Goal: Transaction & Acquisition: Purchase product/service

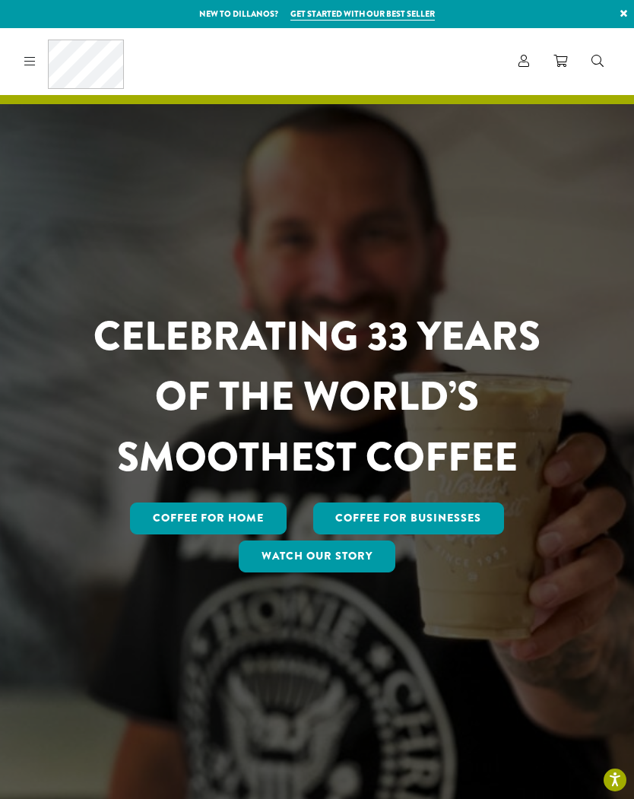
click at [262, 532] on link "Coffee for Home" at bounding box center [208, 519] width 157 height 32
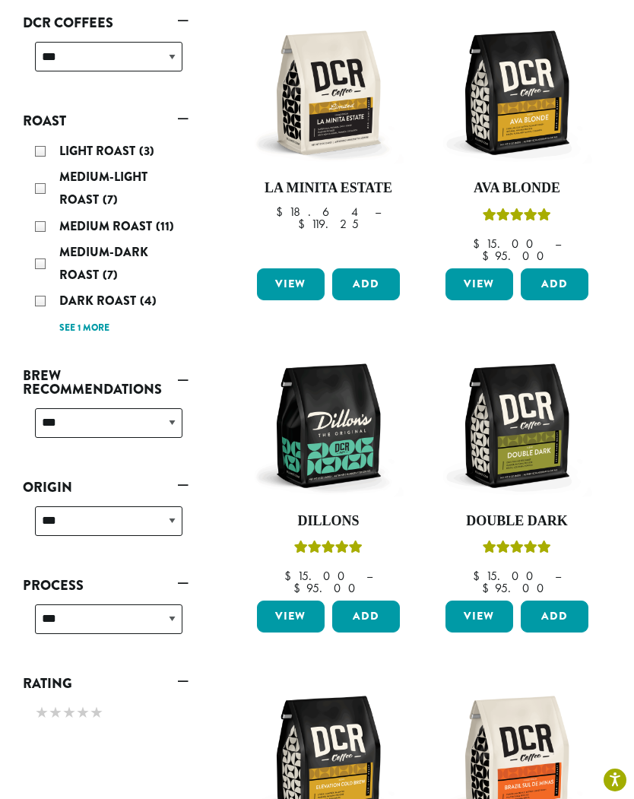
scroll to position [282, 0]
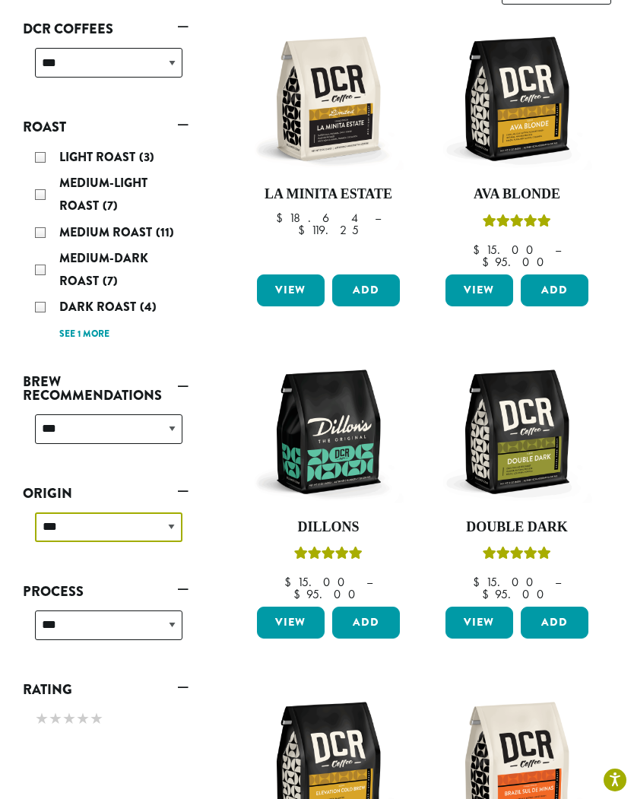
click at [170, 512] on select "**********" at bounding box center [109, 527] width 148 height 30
select select "******"
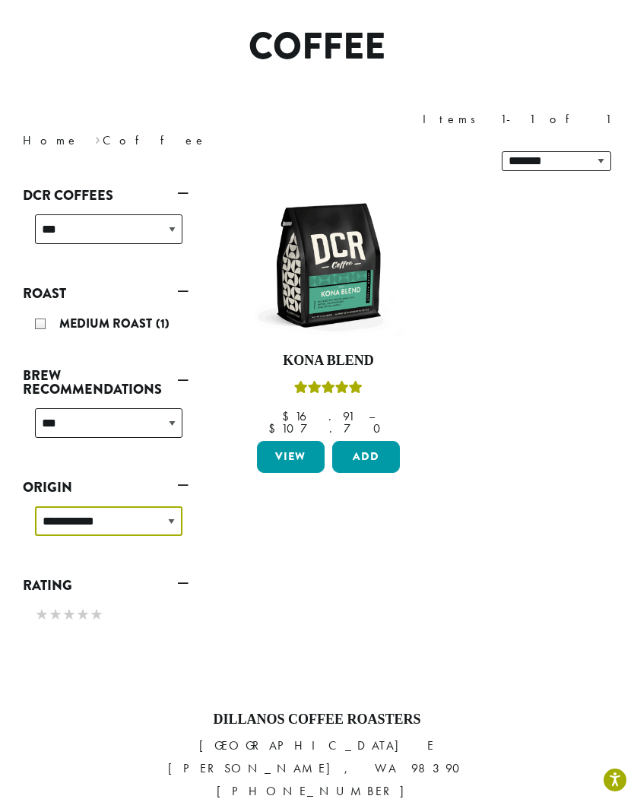
scroll to position [93, 0]
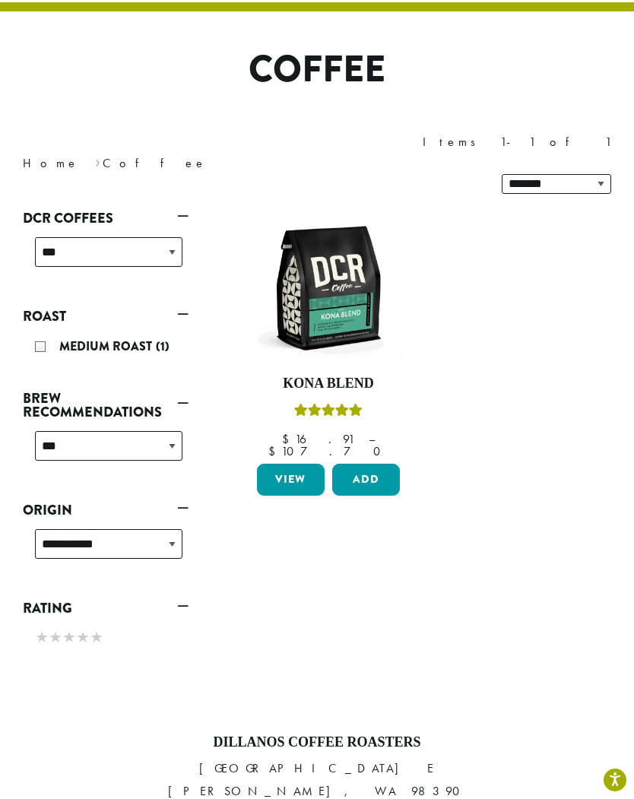
click at [294, 464] on link "View" at bounding box center [291, 480] width 68 height 32
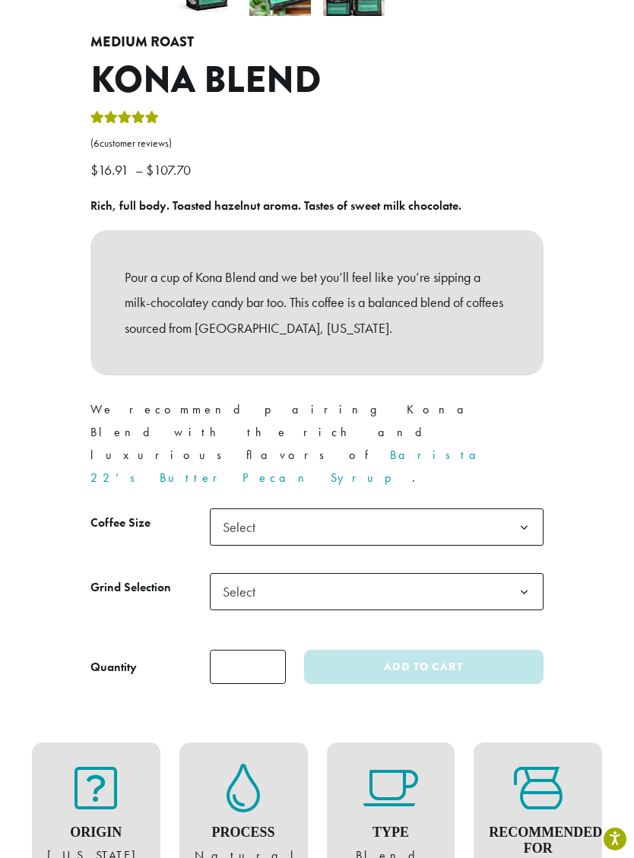
scroll to position [521, 0]
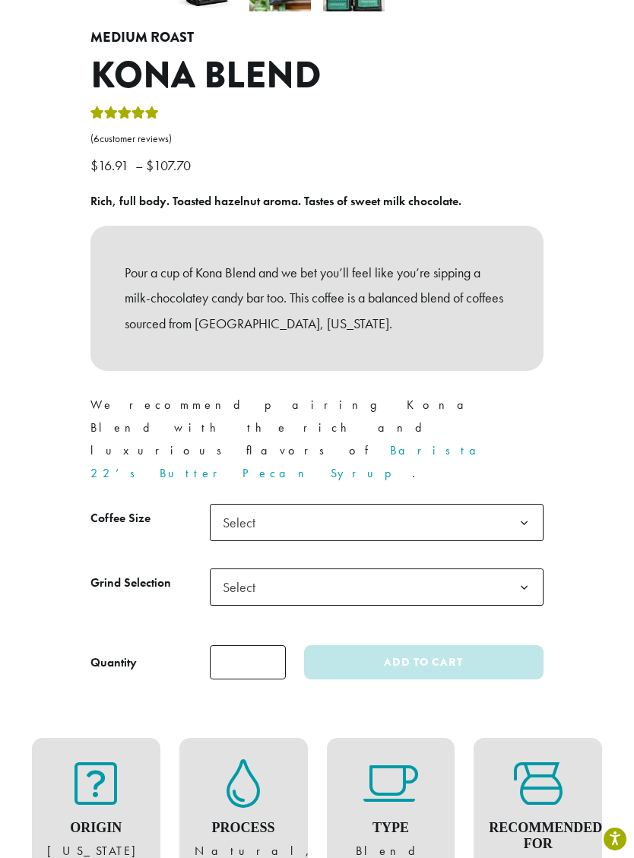
click at [234, 508] on span "Select" at bounding box center [244, 523] width 54 height 30
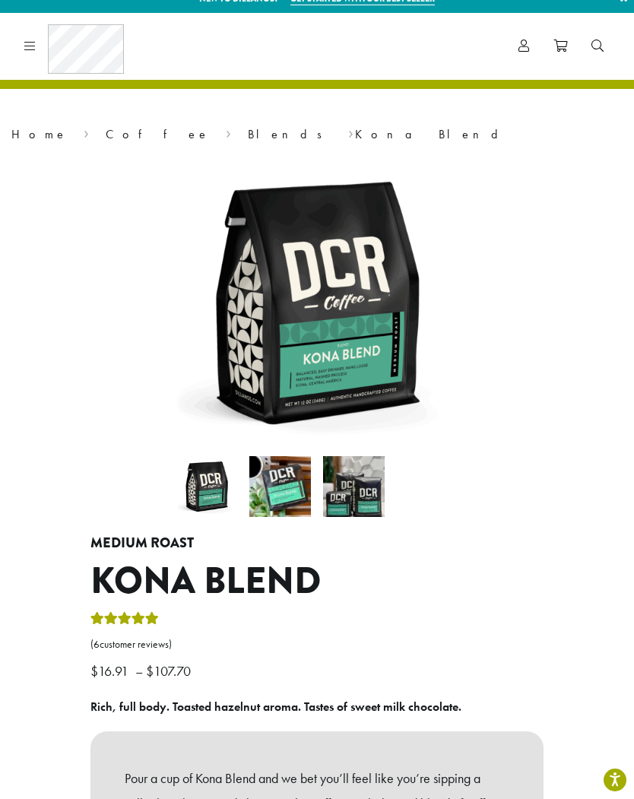
scroll to position [0, 0]
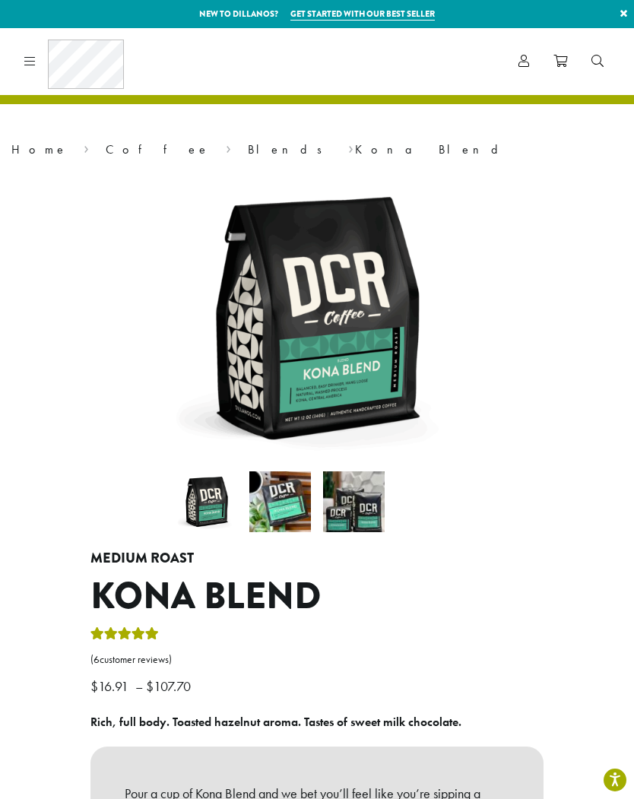
click at [248, 142] on link "Blends" at bounding box center [290, 149] width 84 height 16
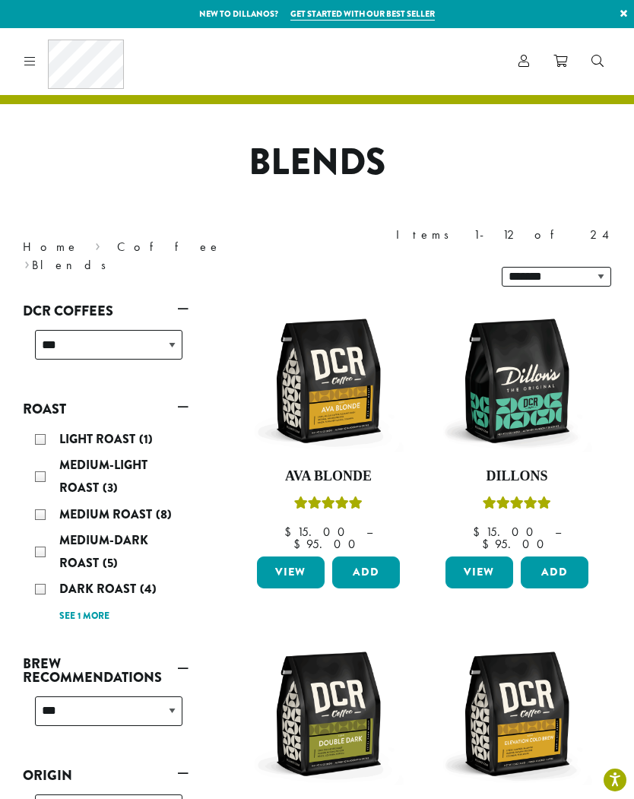
click at [161, 506] on span "(8)" at bounding box center [164, 514] width 16 height 17
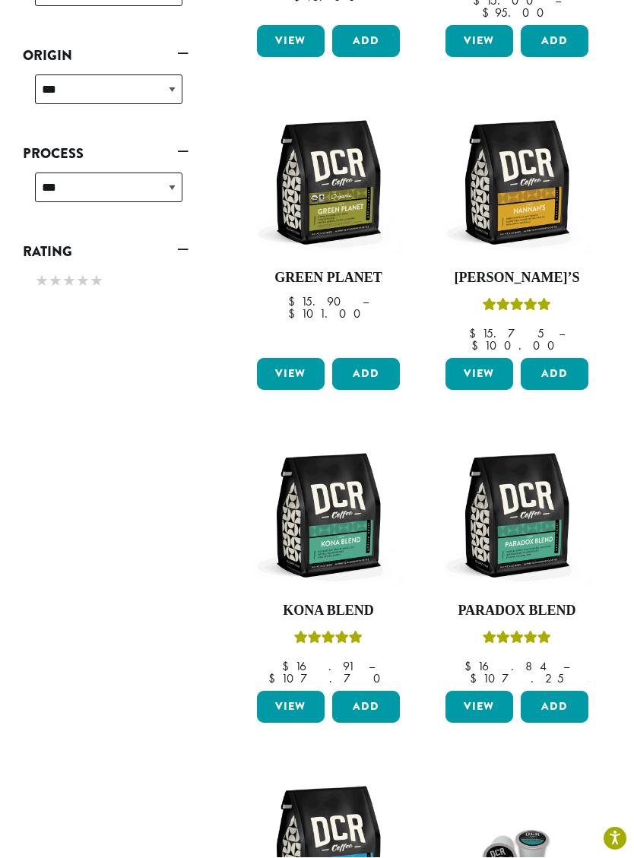
scroll to position [547, 0]
click at [485, 691] on link "View" at bounding box center [480, 707] width 68 height 32
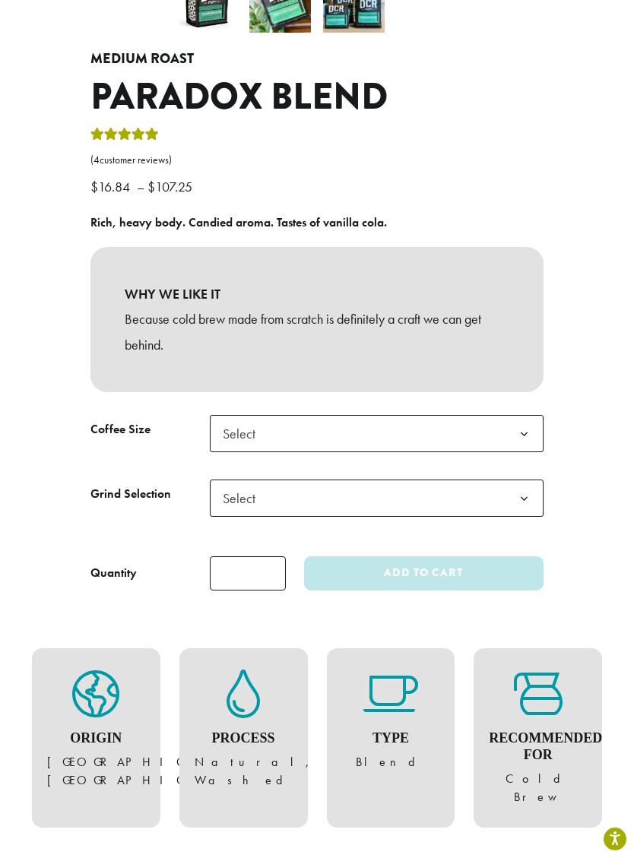
scroll to position [508, 0]
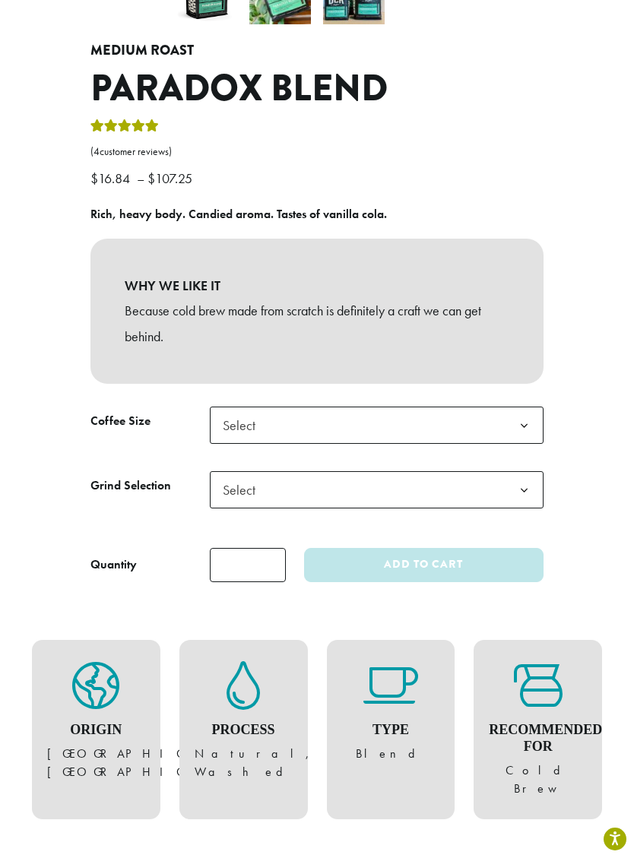
click at [527, 416] on b at bounding box center [524, 426] width 37 height 37
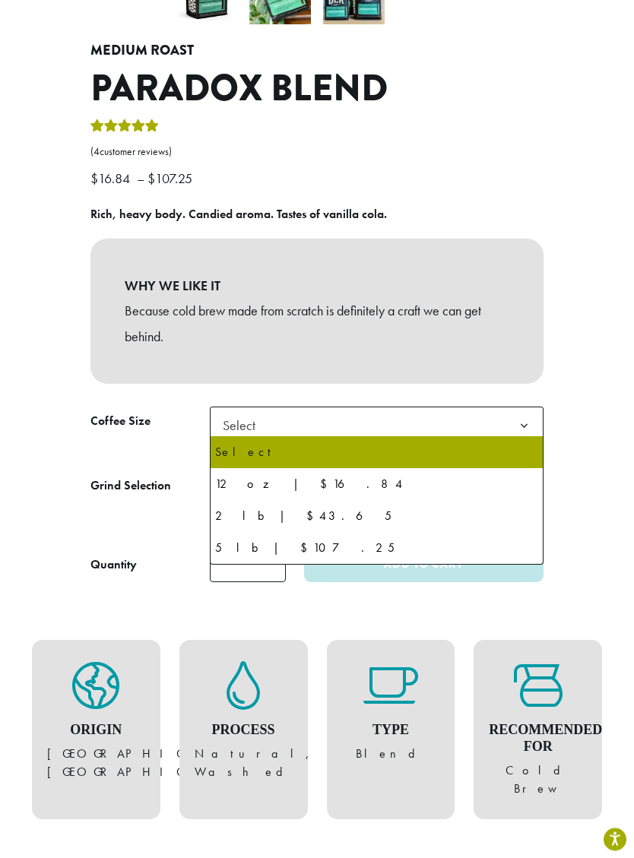
click at [595, 386] on div "**********" at bounding box center [317, 128] width 634 height 931
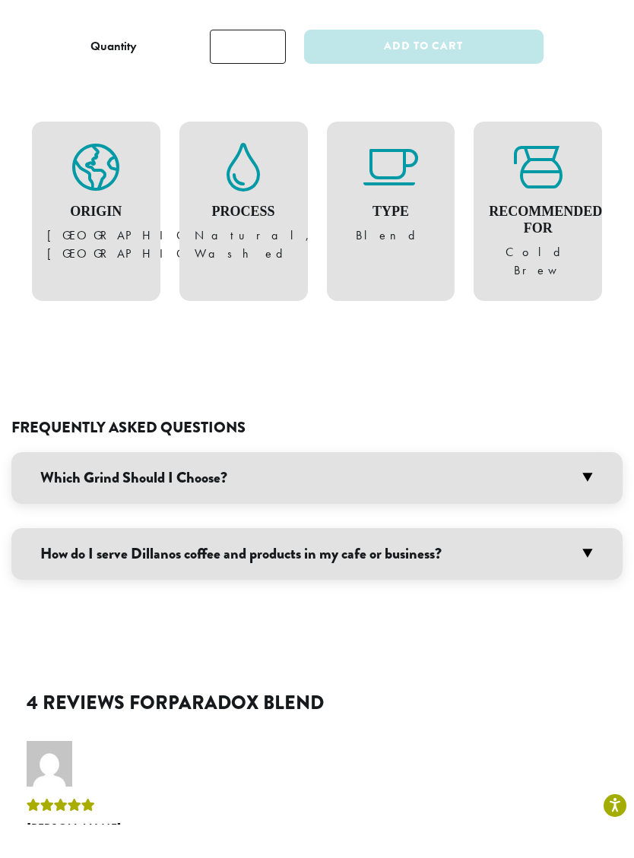
scroll to position [997, 0]
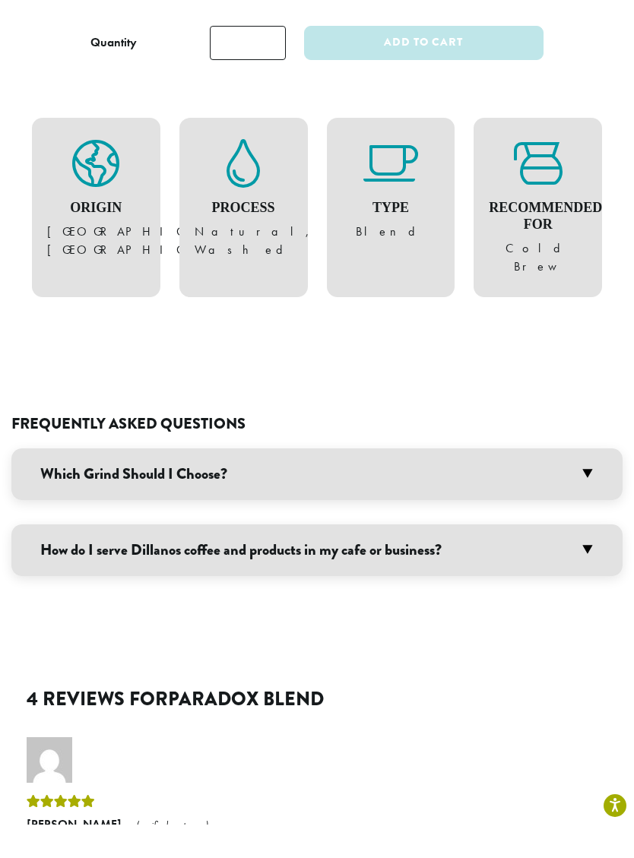
click at [596, 482] on h3 "Which Grind Should I Choose?" at bounding box center [316, 508] width 611 height 52
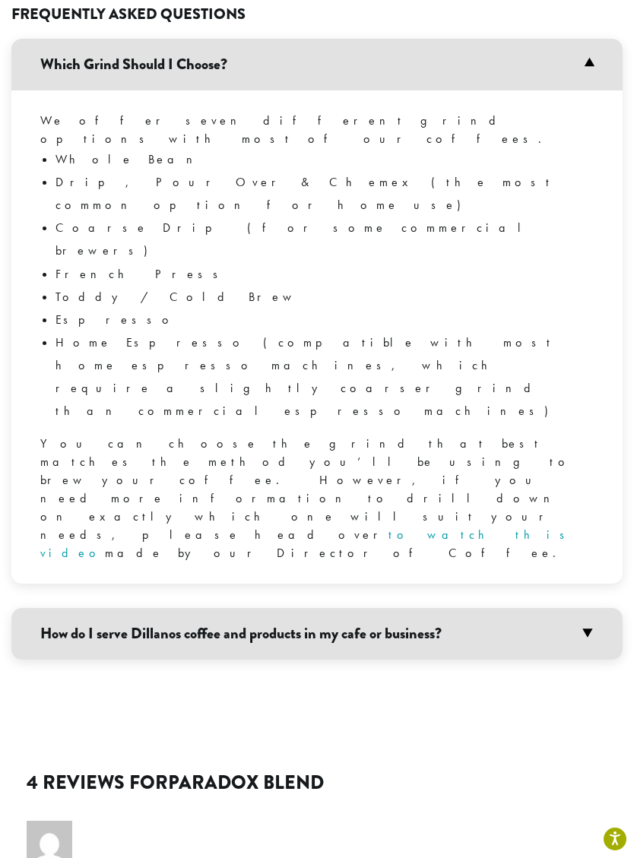
scroll to position [1453, 0]
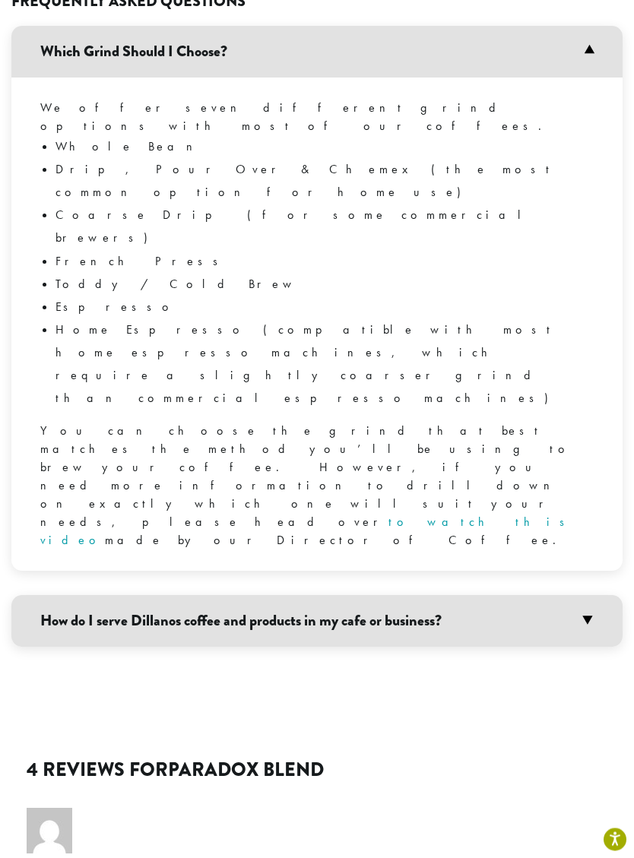
click at [493, 595] on h3 "How do I serve Dillanos coffee and products in my cafe or business?" at bounding box center [316, 621] width 611 height 52
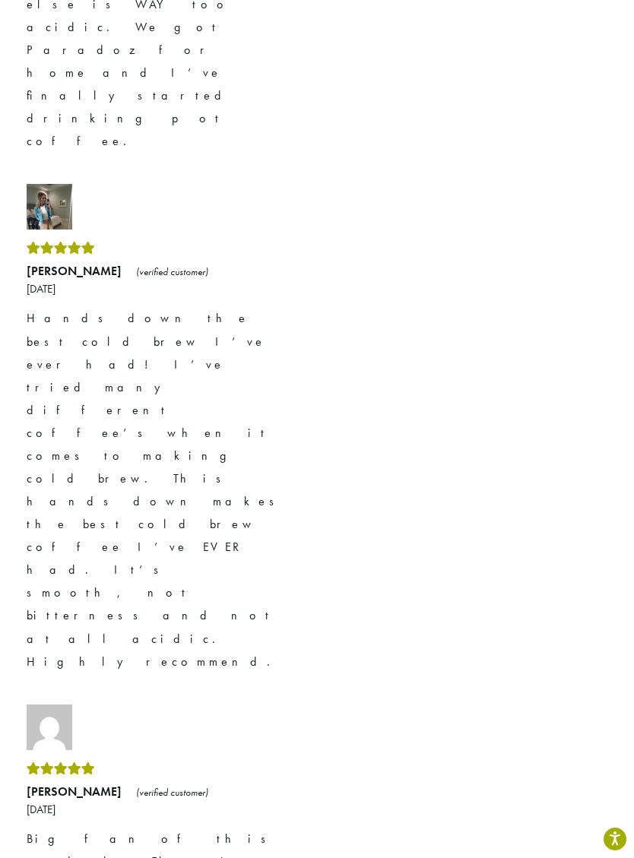
scroll to position [2653, 0]
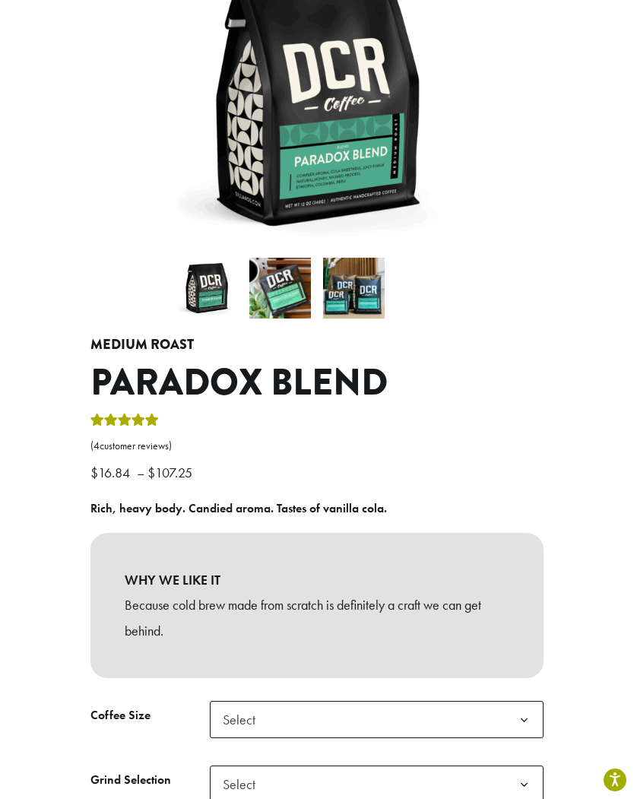
scroll to position [0, 0]
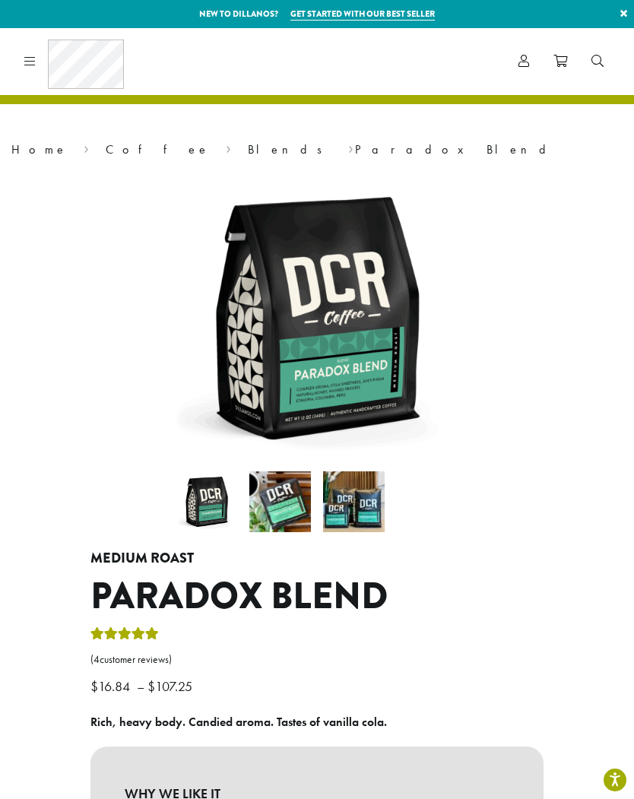
click at [24, 55] on icon at bounding box center [29, 61] width 11 height 12
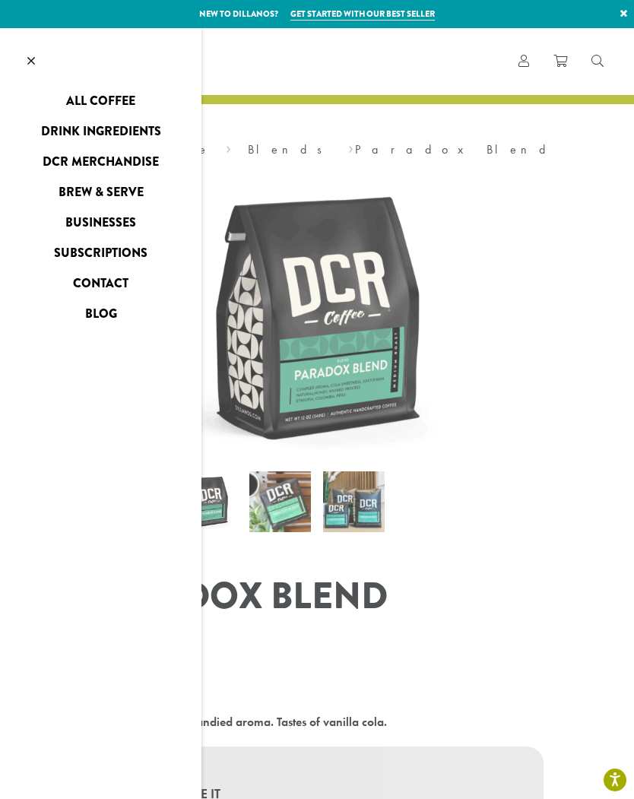
click at [148, 125] on link "Drink Ingredients" at bounding box center [100, 131] width 201 height 24
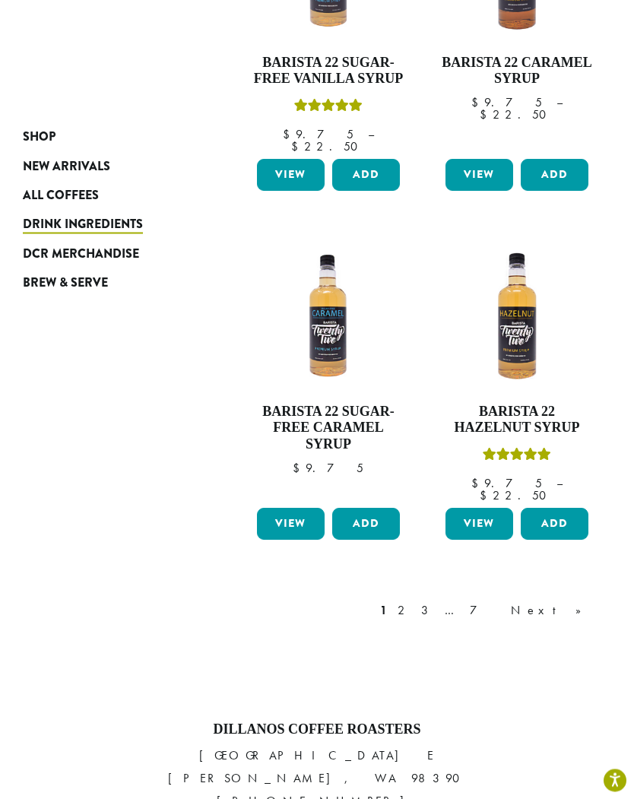
scroll to position [1727, 0]
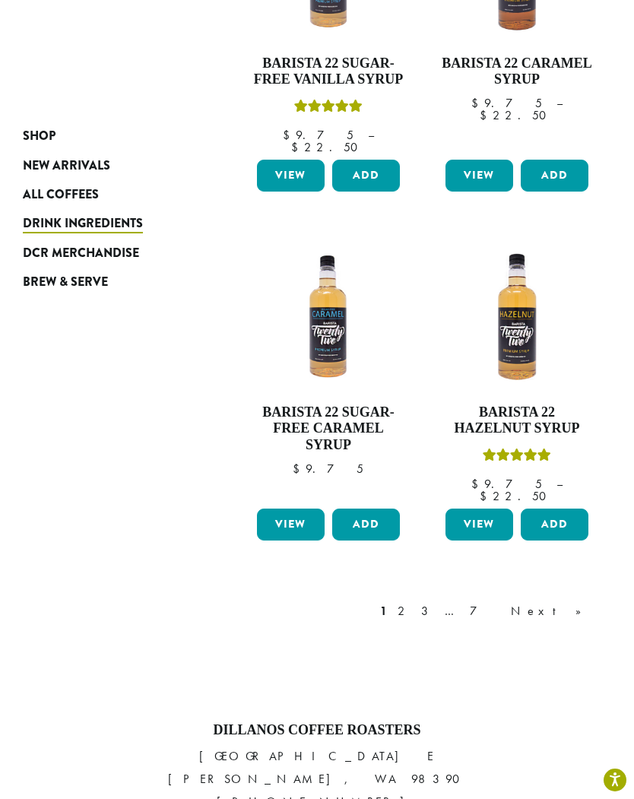
click at [129, 255] on span "DCR Merchandise" at bounding box center [81, 253] width 116 height 19
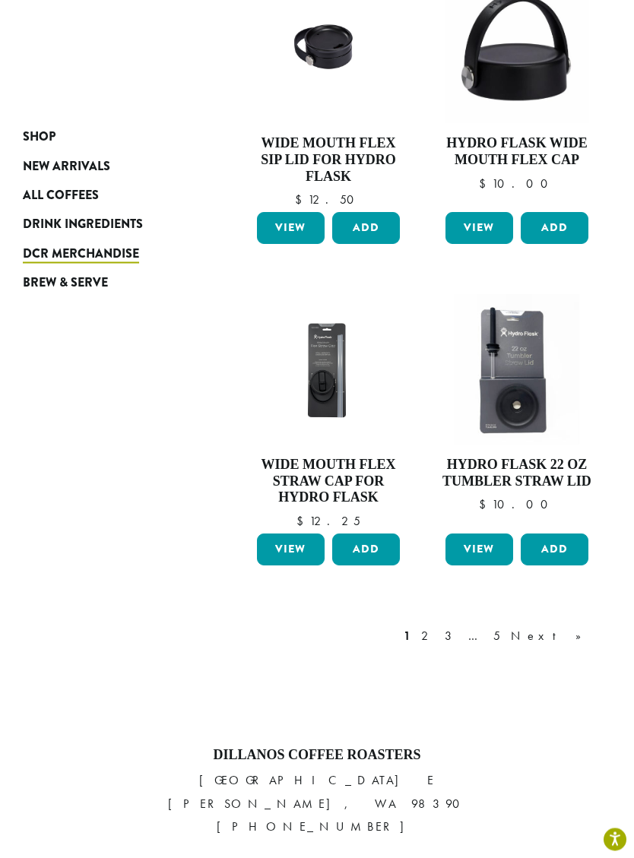
scroll to position [1575, 0]
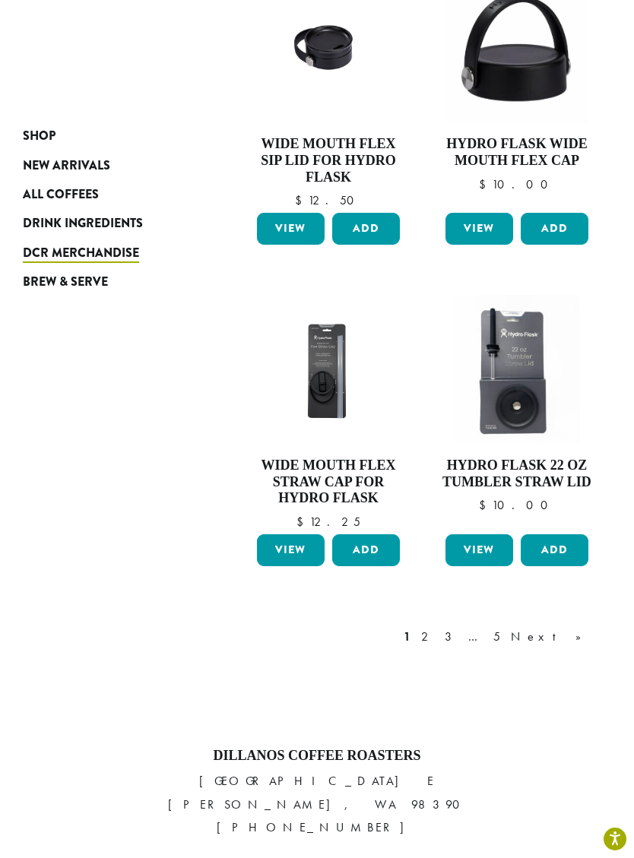
click at [106, 252] on span "DCR Merchandise" at bounding box center [81, 253] width 116 height 19
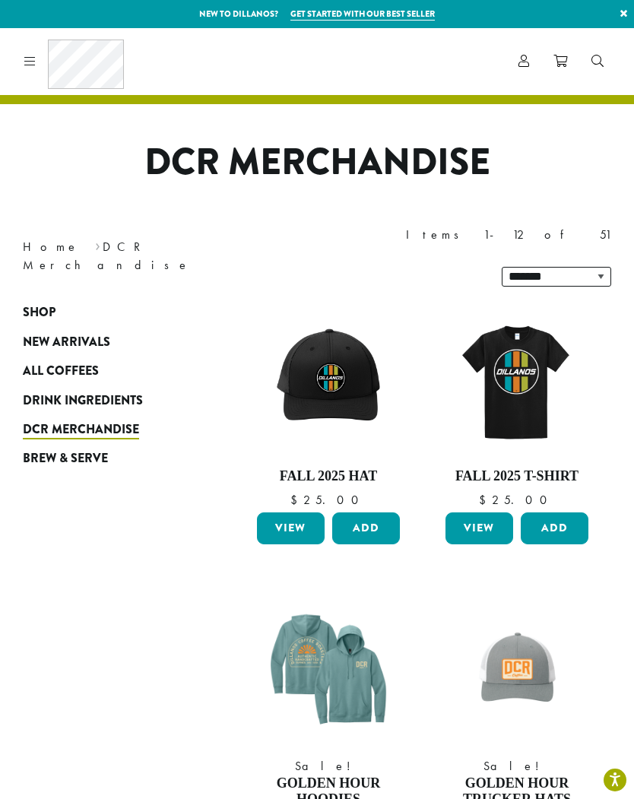
click at [94, 449] on span "Brew & Serve" at bounding box center [65, 458] width 85 height 19
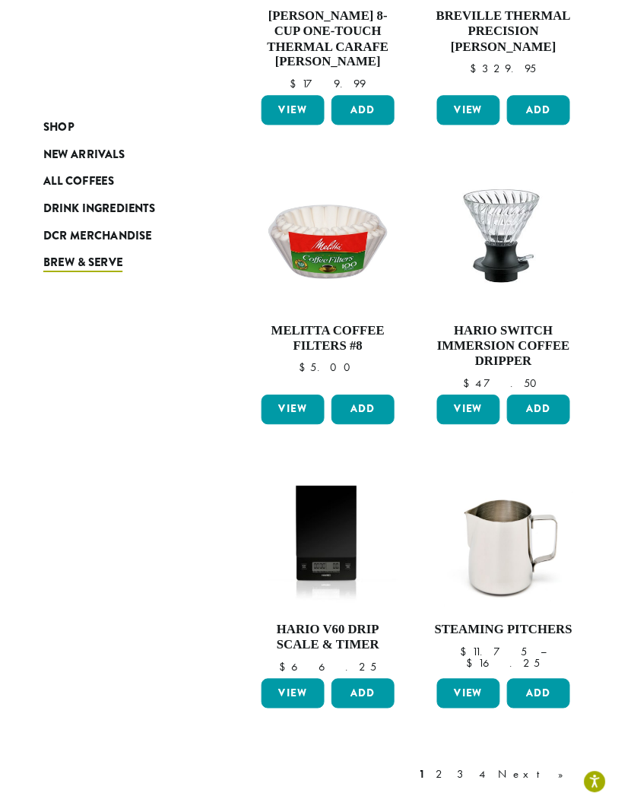
scroll to position [1382, 0]
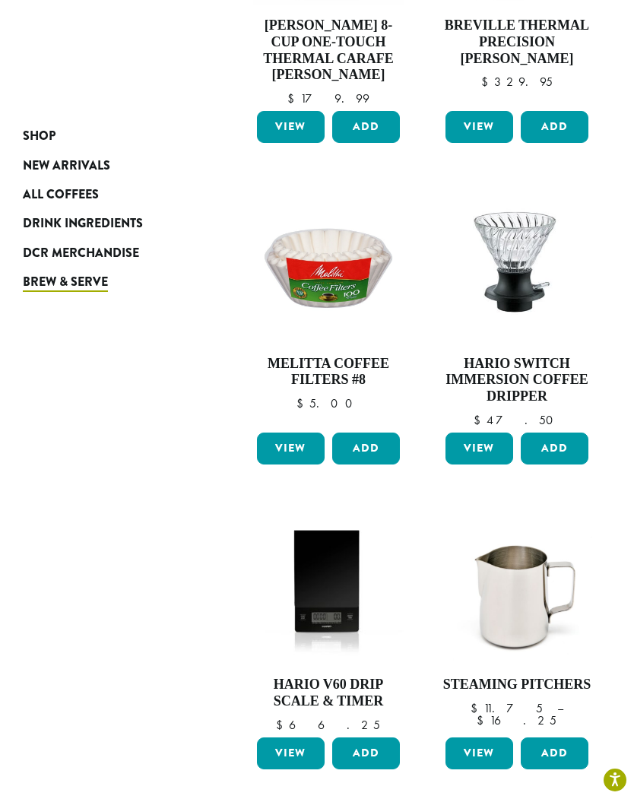
click at [522, 223] on img at bounding box center [517, 269] width 151 height 148
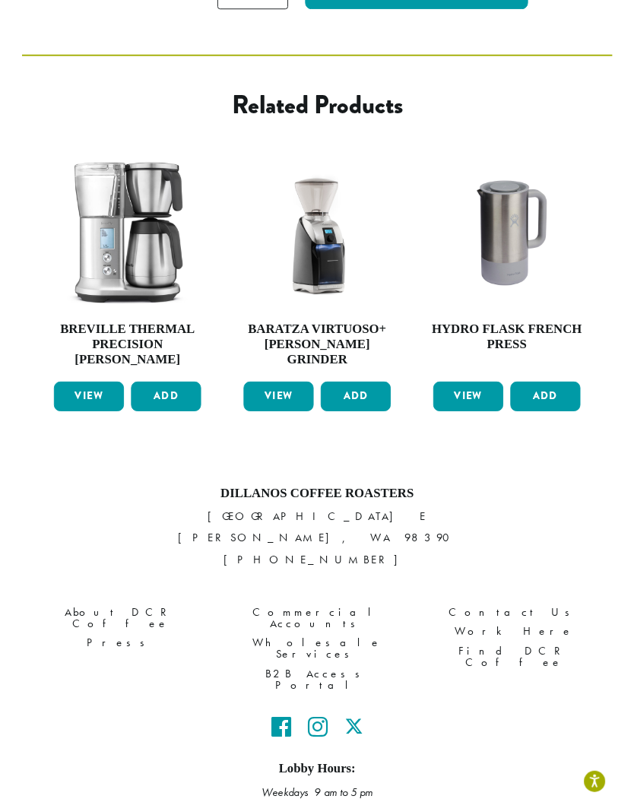
scroll to position [1115, 0]
